Goal: Task Accomplishment & Management: Use online tool/utility

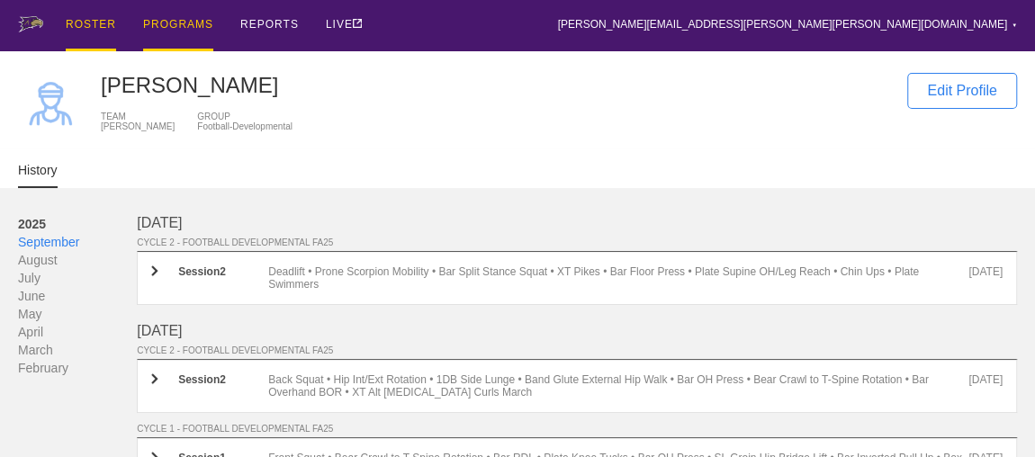
click at [182, 23] on div "PROGRAMS" at bounding box center [178, 25] width 70 height 51
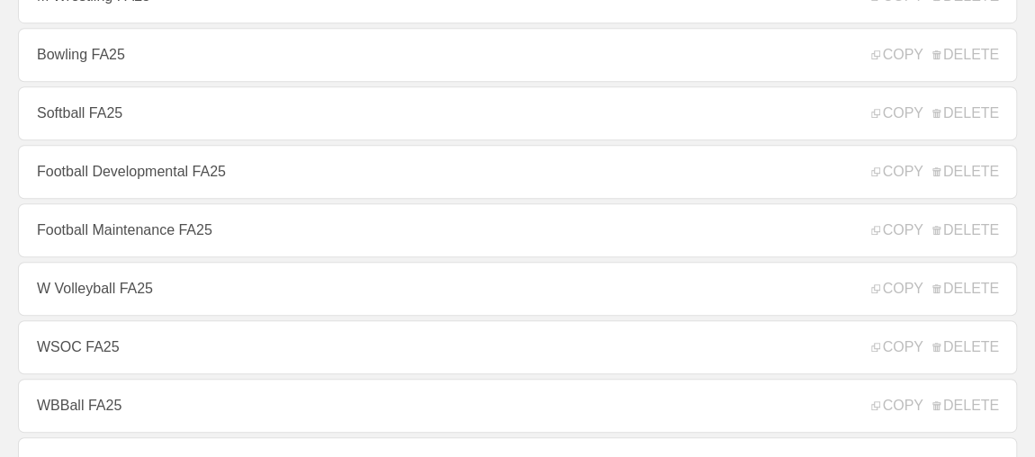
scroll to position [556, 0]
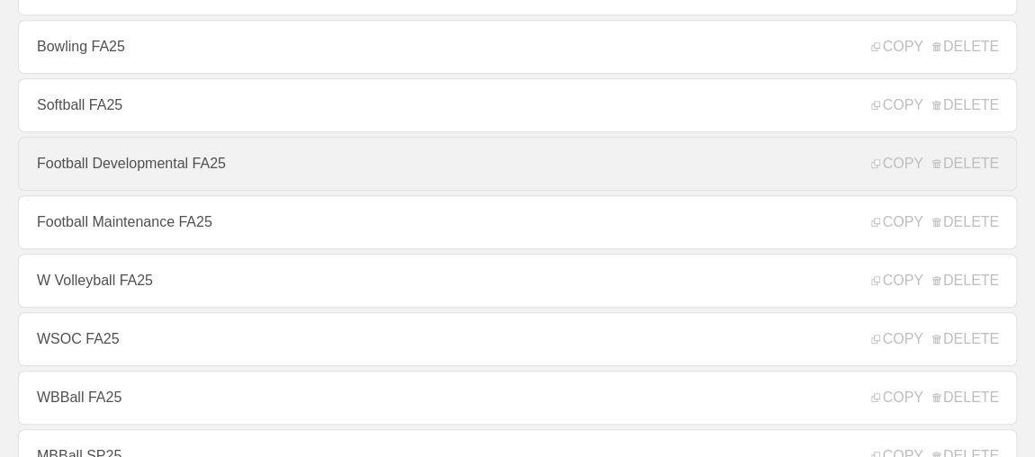
click at [232, 178] on link "Football Developmental FA25" at bounding box center [517, 164] width 999 height 54
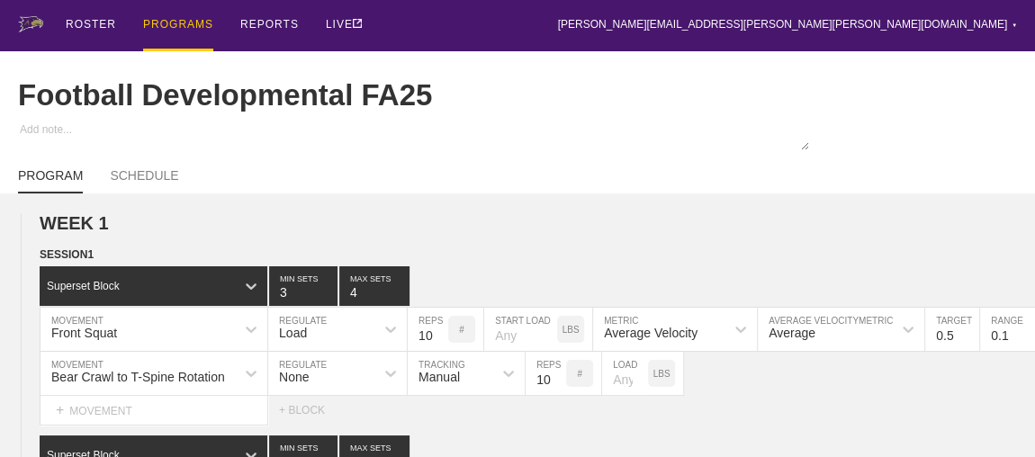
click at [561, 34] on div "ROSTER PROGRAMS REPORTS LIVE [PERSON_NAME][EMAIL_ADDRESS][PERSON_NAME][PERSON_N…" at bounding box center [517, 25] width 999 height 51
click at [170, 21] on div "PROGRAMS" at bounding box center [178, 25] width 70 height 51
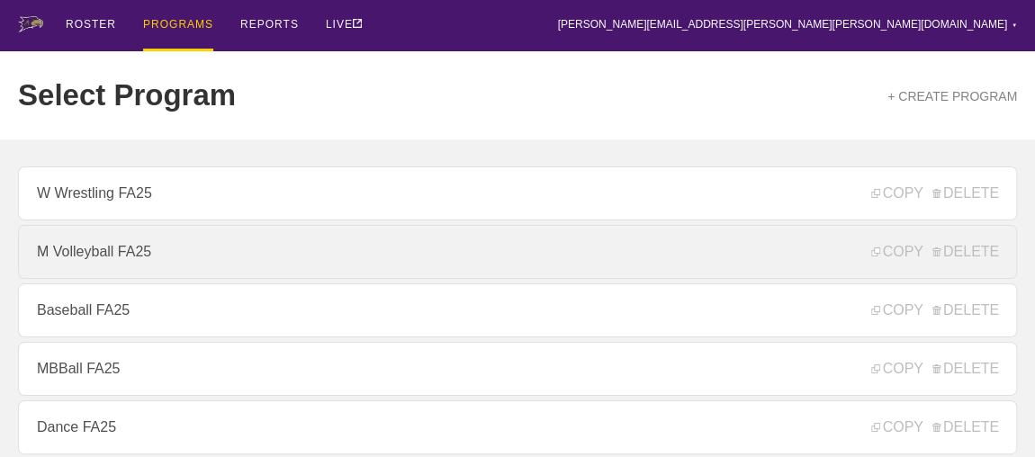
scroll to position [245, 0]
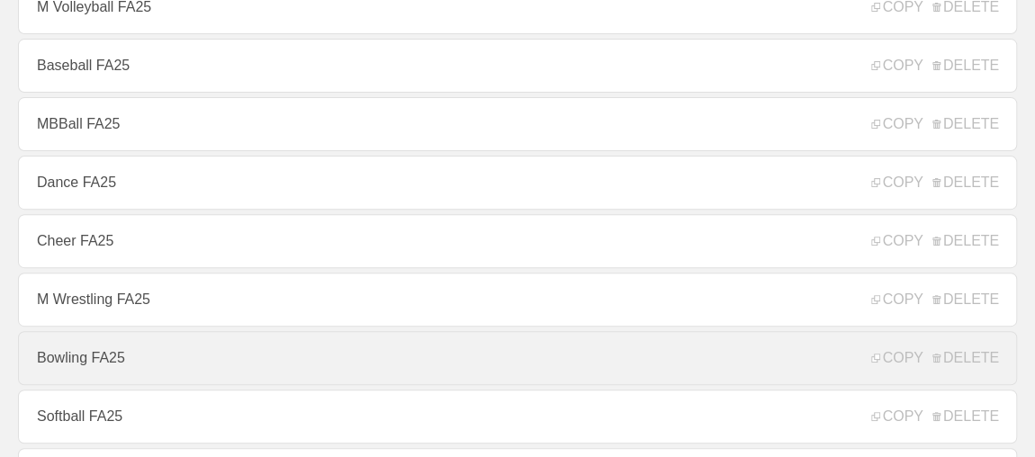
click at [70, 361] on link "Bowling FA25" at bounding box center [517, 358] width 999 height 54
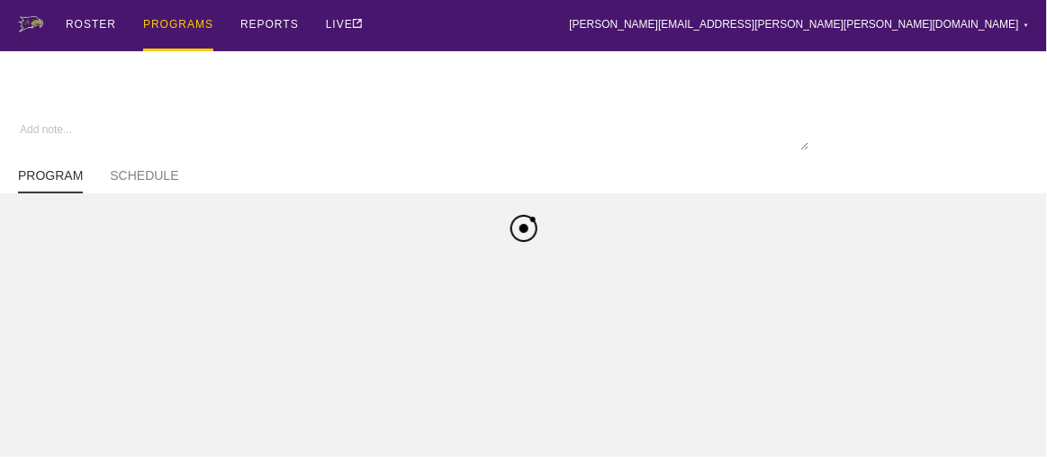
type textarea "x"
type input "Bowling FA25"
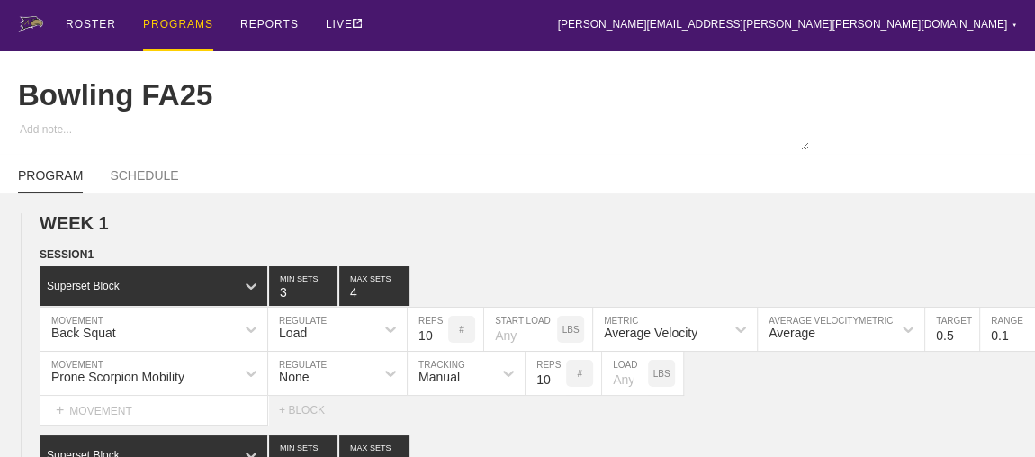
click at [157, 20] on div "PROGRAMS" at bounding box center [178, 25] width 70 height 51
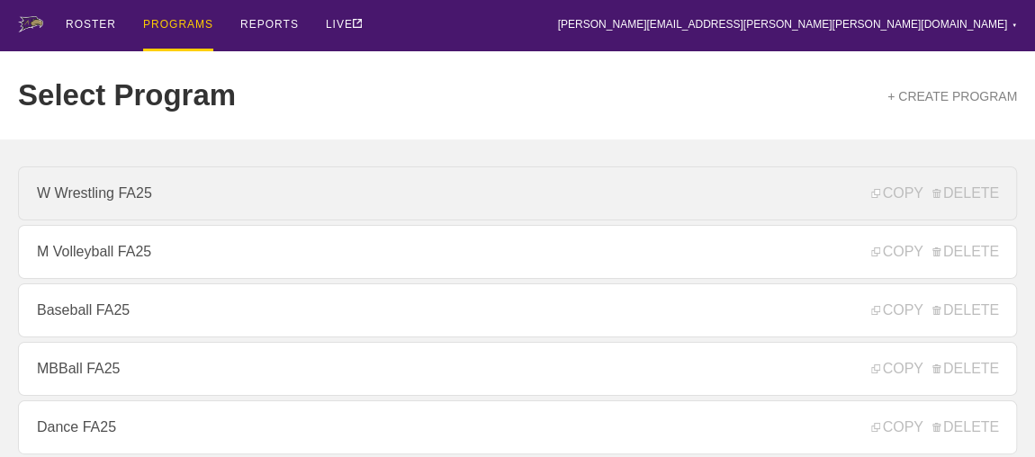
click at [103, 208] on link "W Wrestling FA25" at bounding box center [517, 193] width 999 height 54
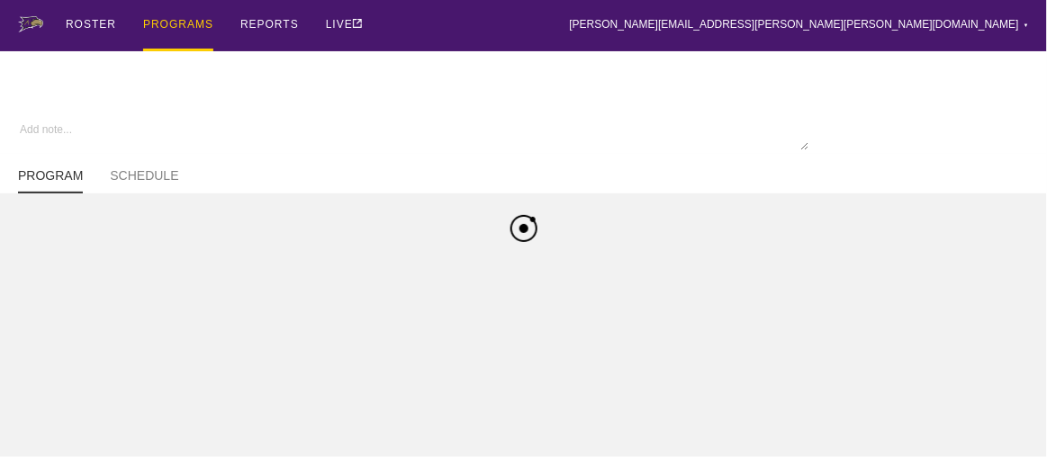
type textarea "x"
type input "W Wrestling FA25"
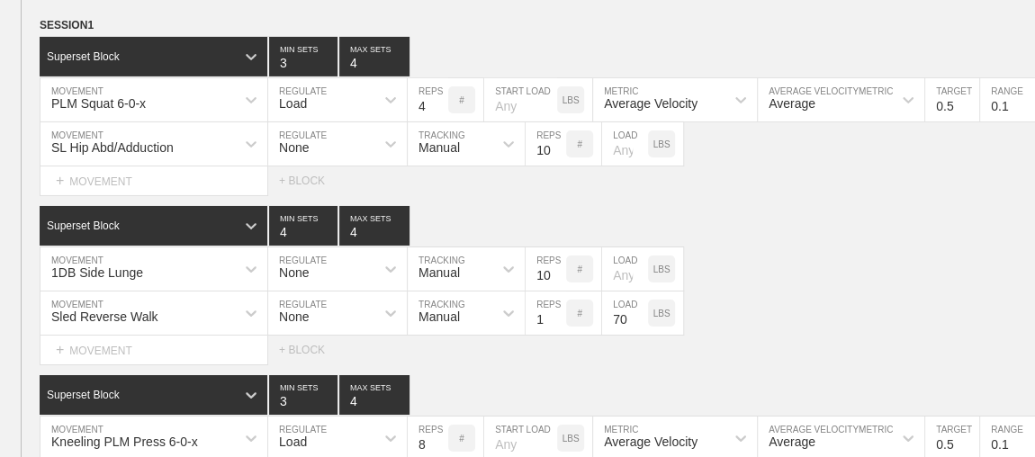
scroll to position [3495, 0]
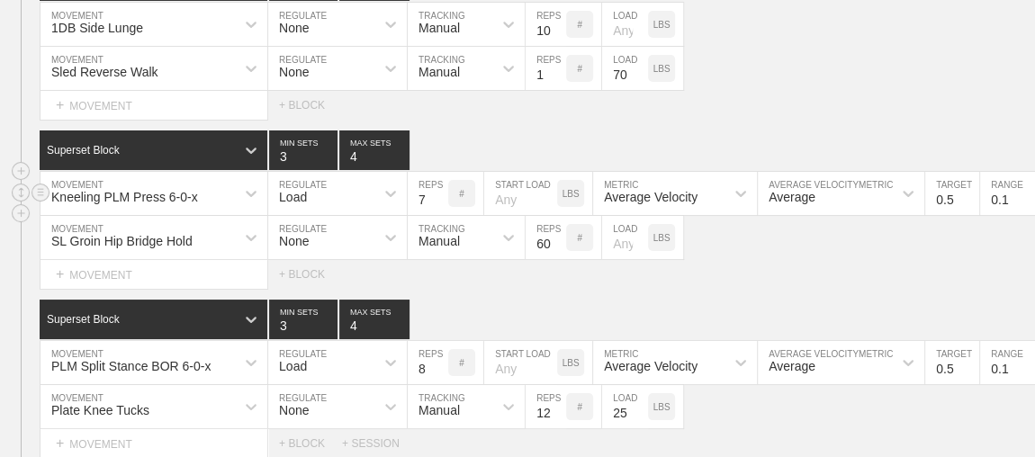
click at [437, 202] on input "7" at bounding box center [428, 193] width 40 height 43
click at [437, 202] on input "6" at bounding box center [428, 193] width 40 height 43
click at [437, 202] on input "5" at bounding box center [428, 193] width 40 height 43
type input "4"
click at [437, 202] on input "4" at bounding box center [428, 193] width 40 height 43
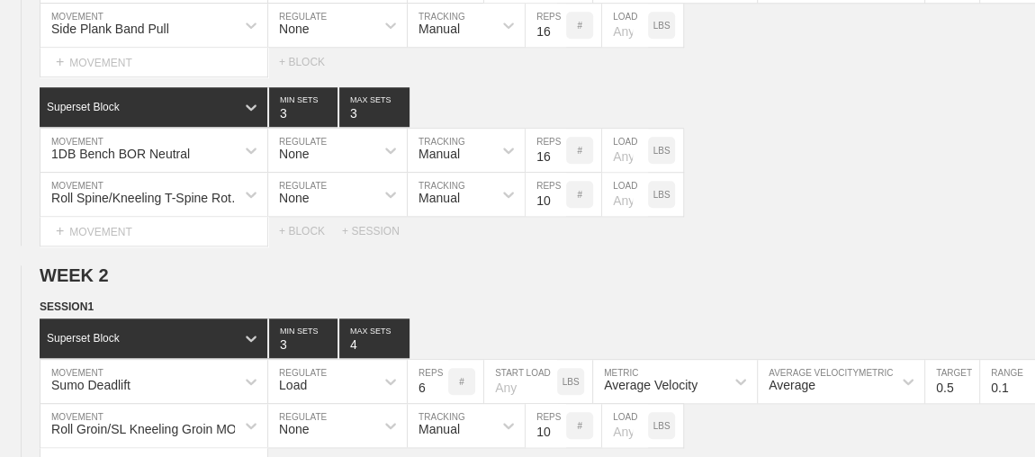
scroll to position [0, 0]
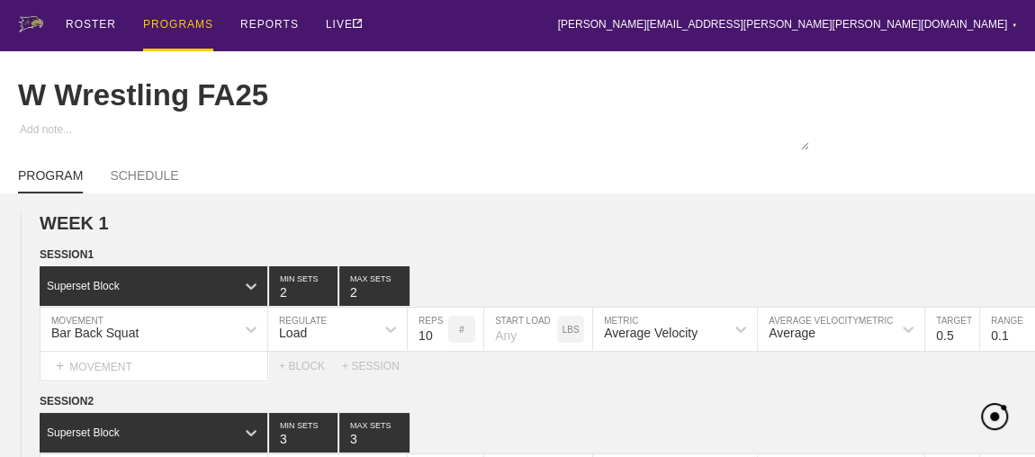
click at [189, 25] on div "PROGRAMS" at bounding box center [178, 25] width 70 height 51
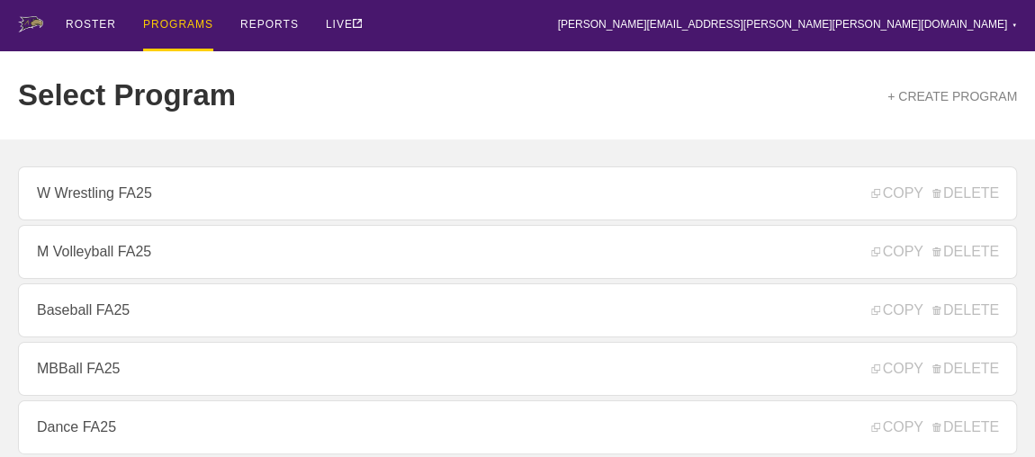
scroll to position [245, 0]
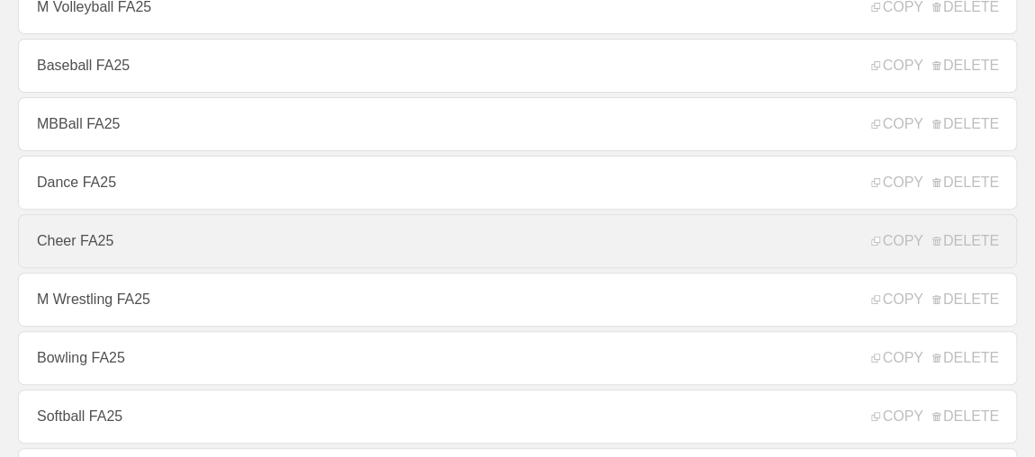
click at [123, 249] on link "Cheer FA25" at bounding box center [517, 241] width 999 height 54
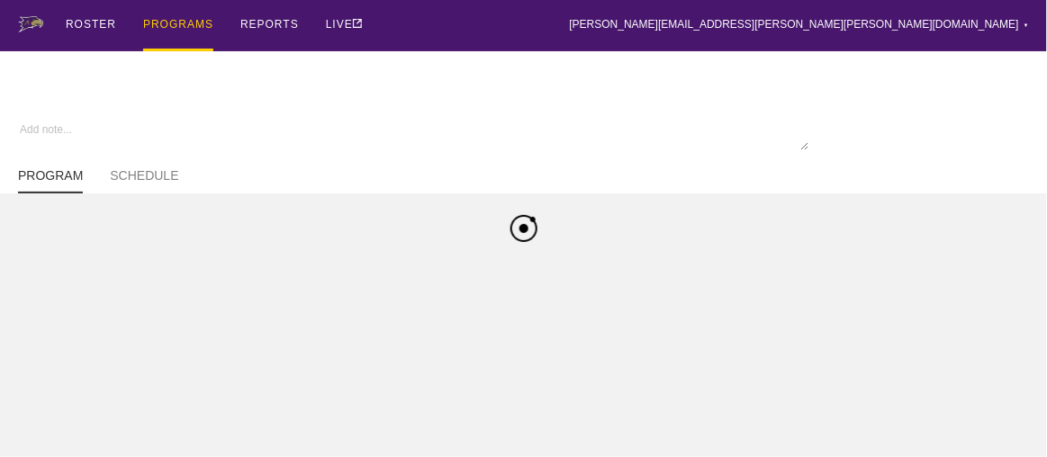
type textarea "x"
type input "Cheer FA25"
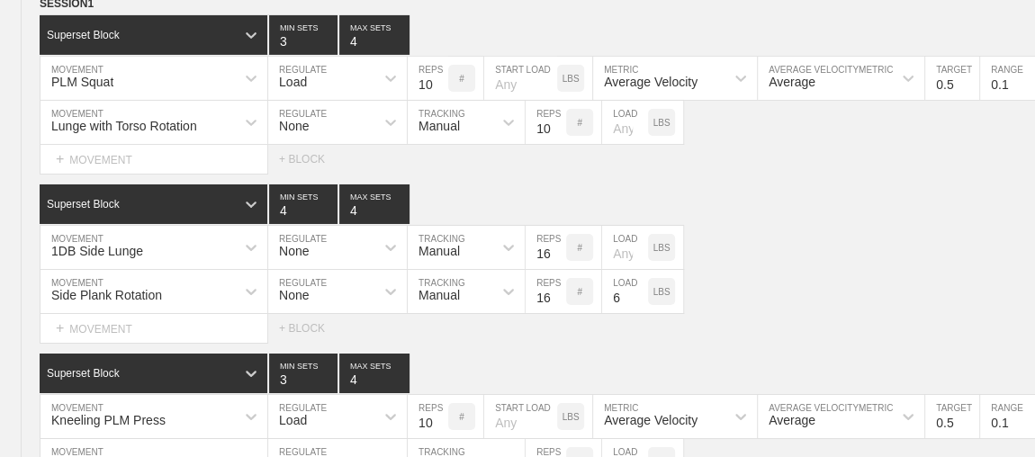
scroll to position [3250, 0]
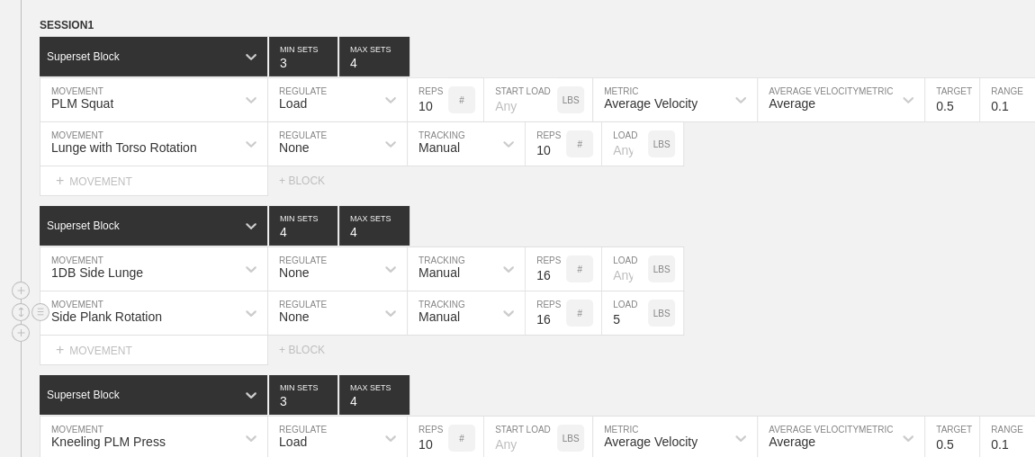
type input "5"
click at [636, 322] on input "5" at bounding box center [625, 313] width 46 height 43
click at [601, 368] on div "SESSION 1 Superset Block 3 MIN SETS 4 MAX SETS DUPLICATE INSERT MOVEMENT AFTER …" at bounding box center [517, 359] width 1035 height 687
